Goal: Task Accomplishment & Management: Use online tool/utility

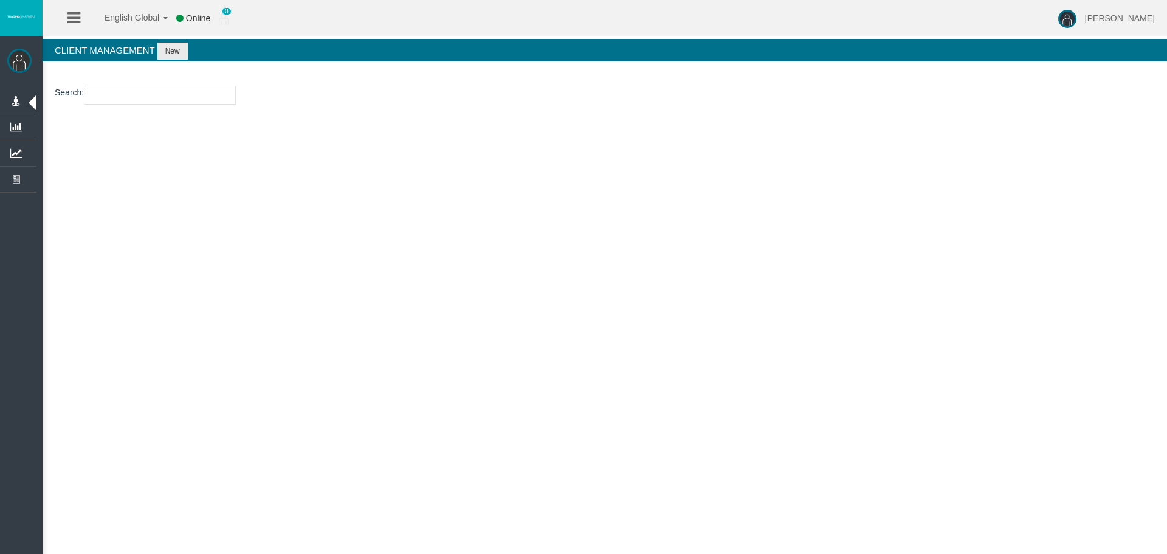
drag, startPoint x: 153, startPoint y: 85, endPoint x: 154, endPoint y: 92, distance: 8.0
click at [153, 85] on section "Search :" at bounding box center [605, 98] width 1125 height 49
click at [154, 109] on section "Search :" at bounding box center [605, 98] width 1125 height 49
paste input "15174195"
click at [157, 95] on input "number" at bounding box center [160, 95] width 152 height 19
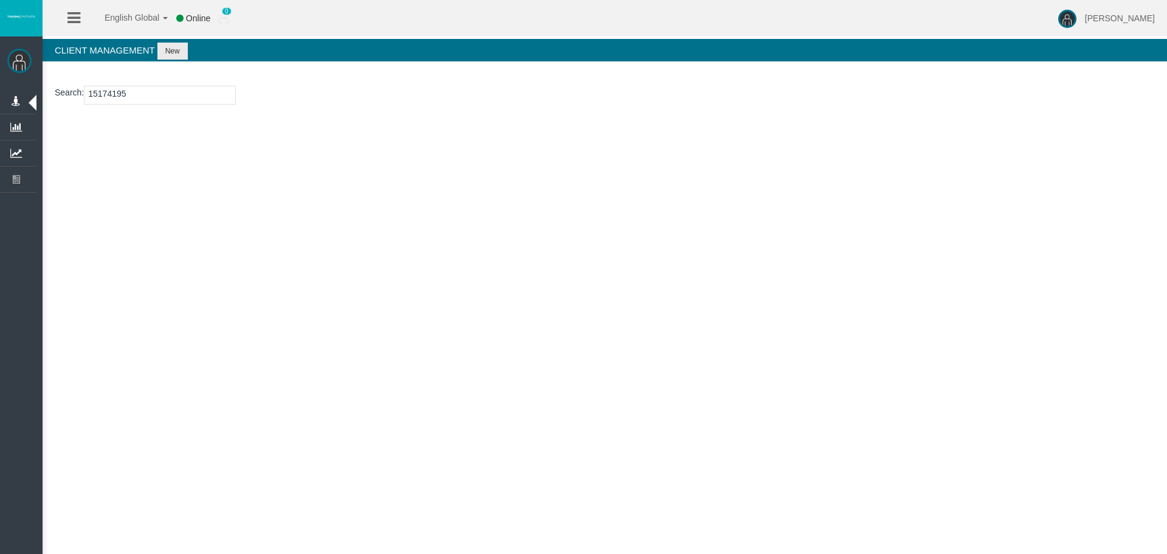
type input "15174195"
click at [174, 47] on button "New" at bounding box center [172, 51] width 30 height 17
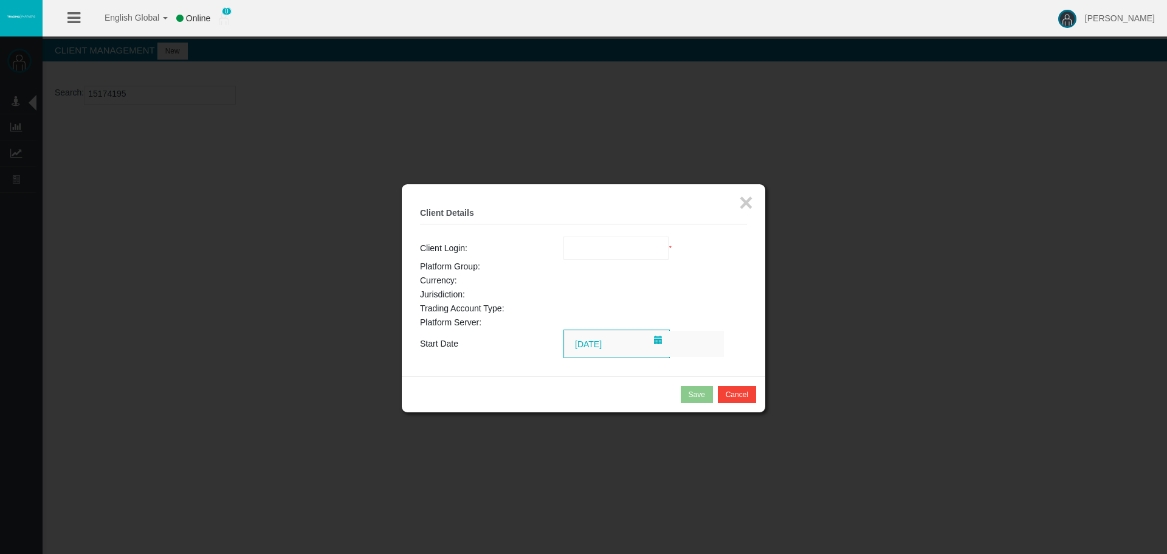
click at [615, 244] on input "text" at bounding box center [616, 248] width 105 height 22
paste input "15174195"
type input "15174195"
